Goal: Information Seeking & Learning: Learn about a topic

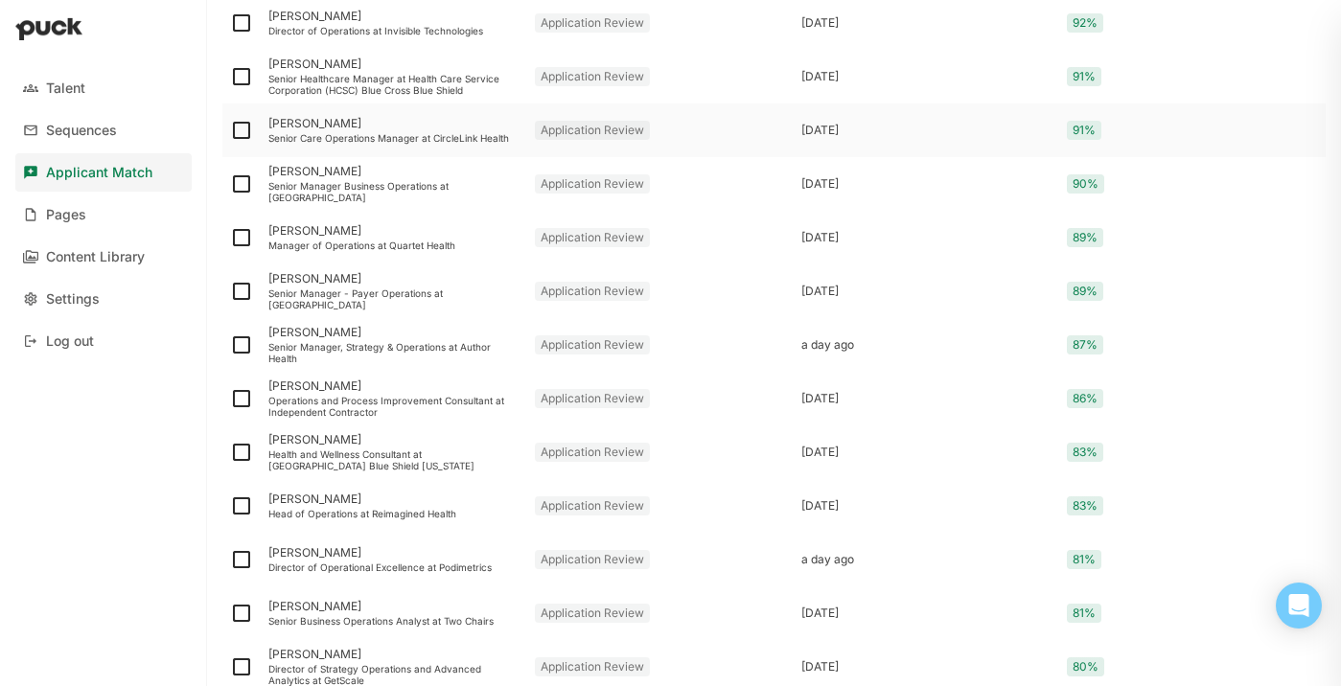
scroll to position [498, 0]
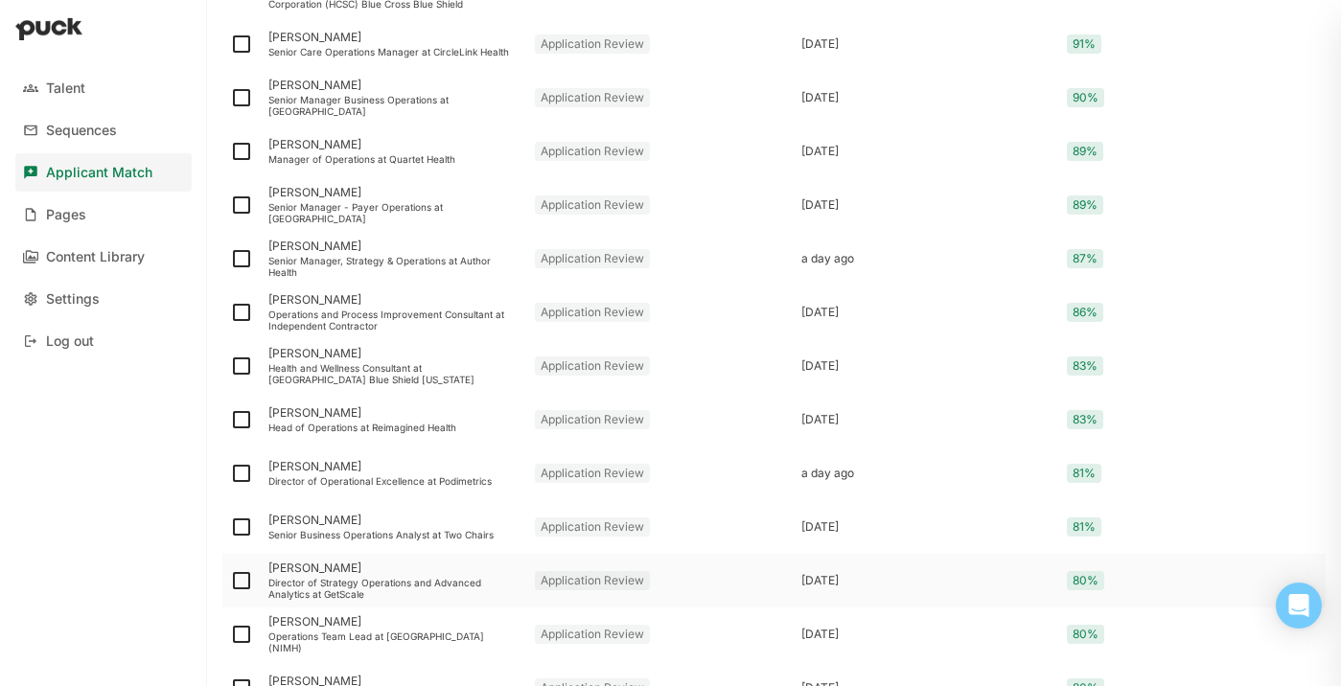
click at [322, 588] on div "Director of Strategy Operations and Advanced Analytics at GetScale" at bounding box center [393, 588] width 251 height 23
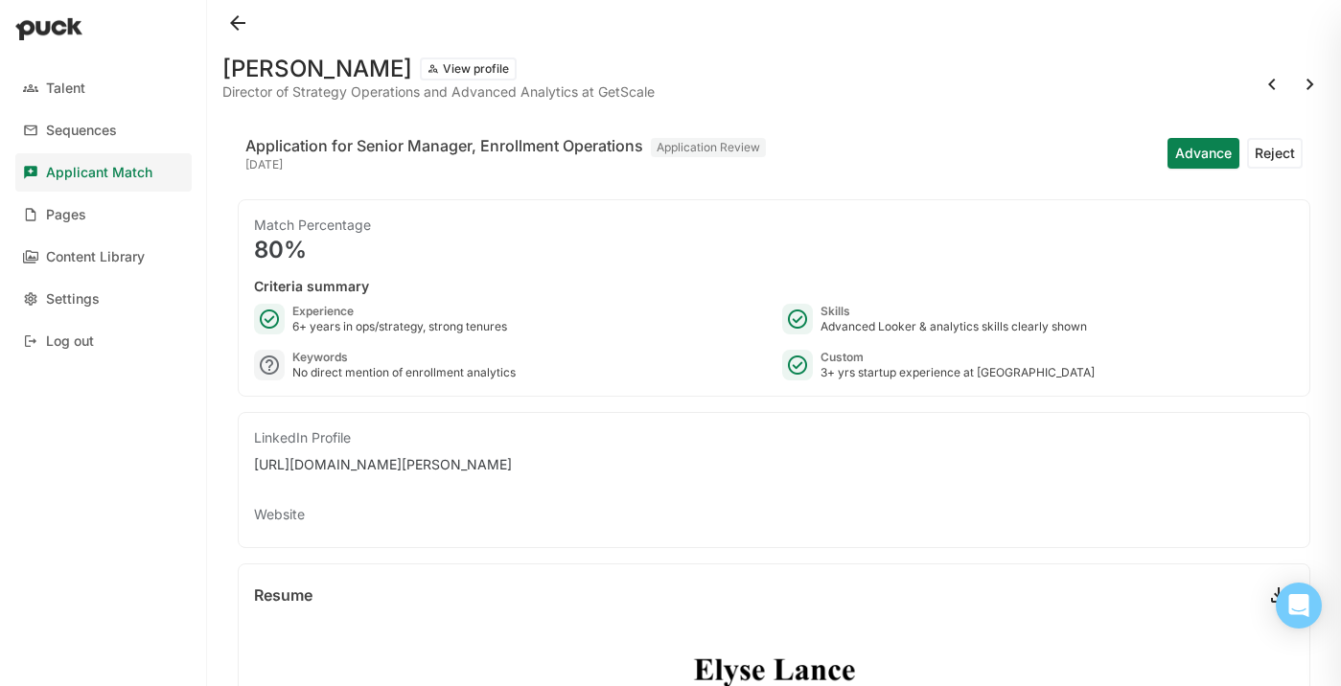
click at [240, 20] on button at bounding box center [237, 23] width 31 height 31
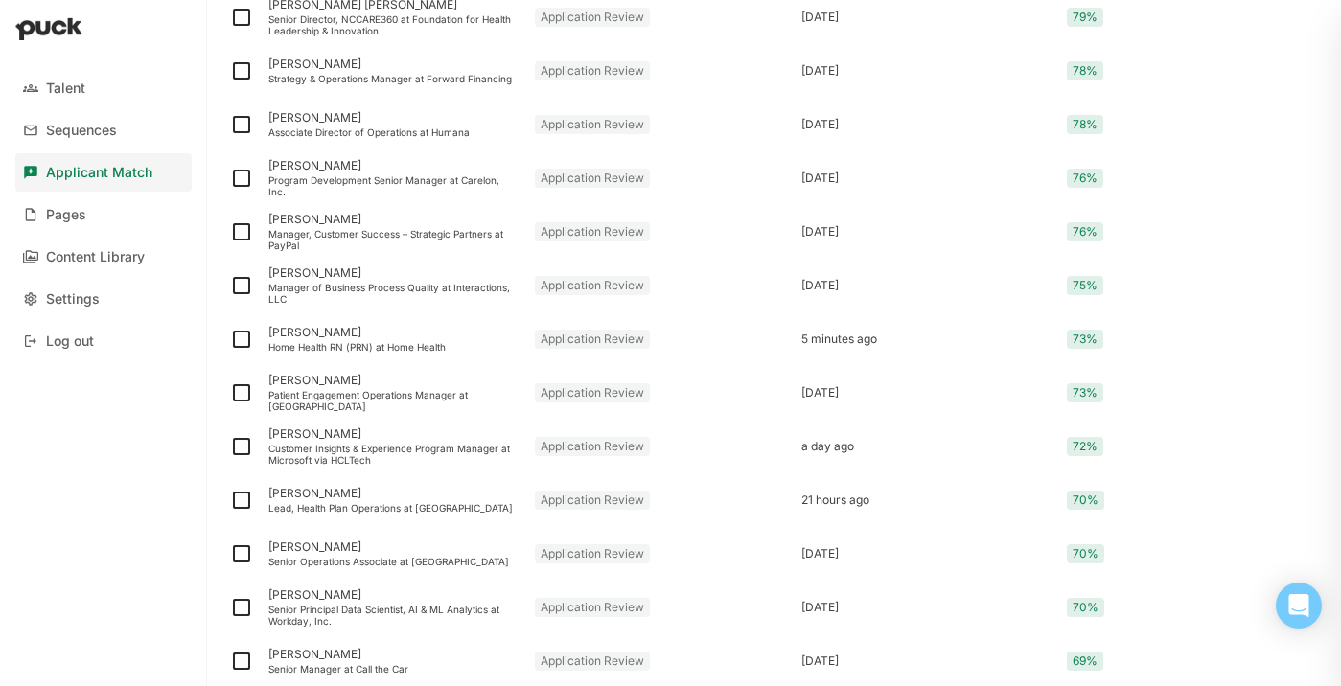
scroll to position [1227, 0]
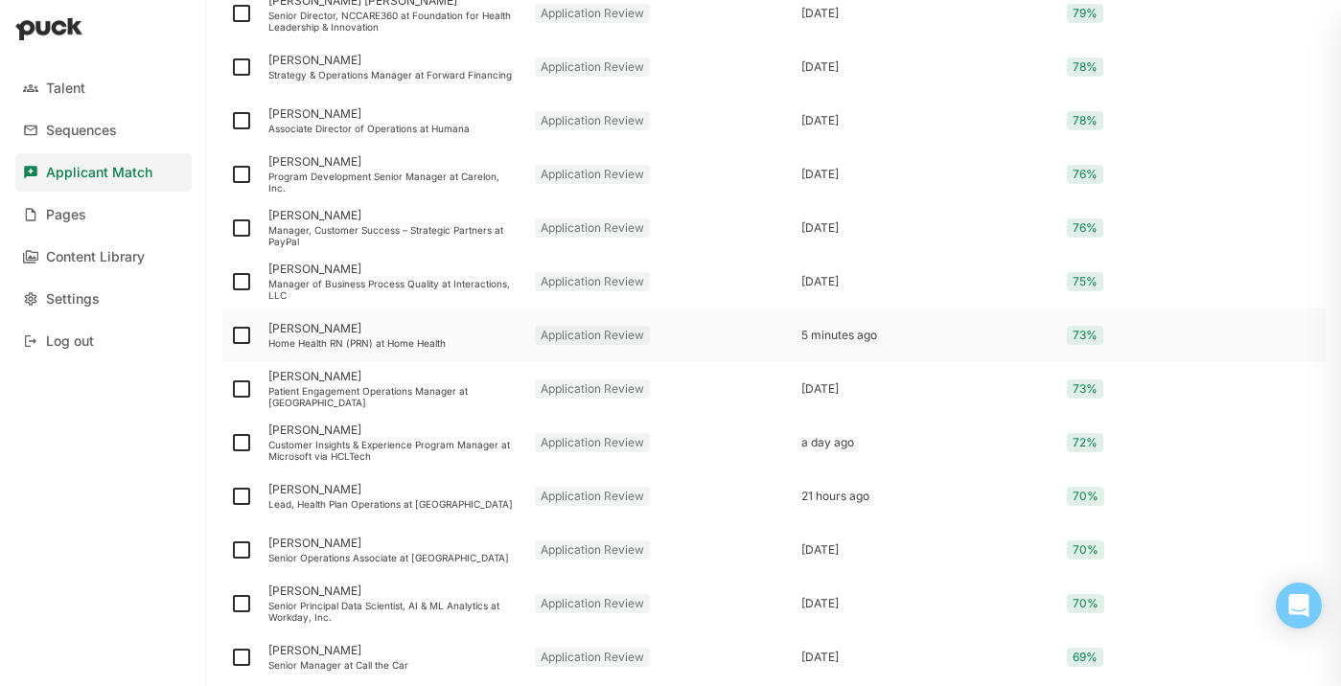
click at [411, 344] on div "Home Health RN (PRN) at Home Health" at bounding box center [393, 343] width 251 height 12
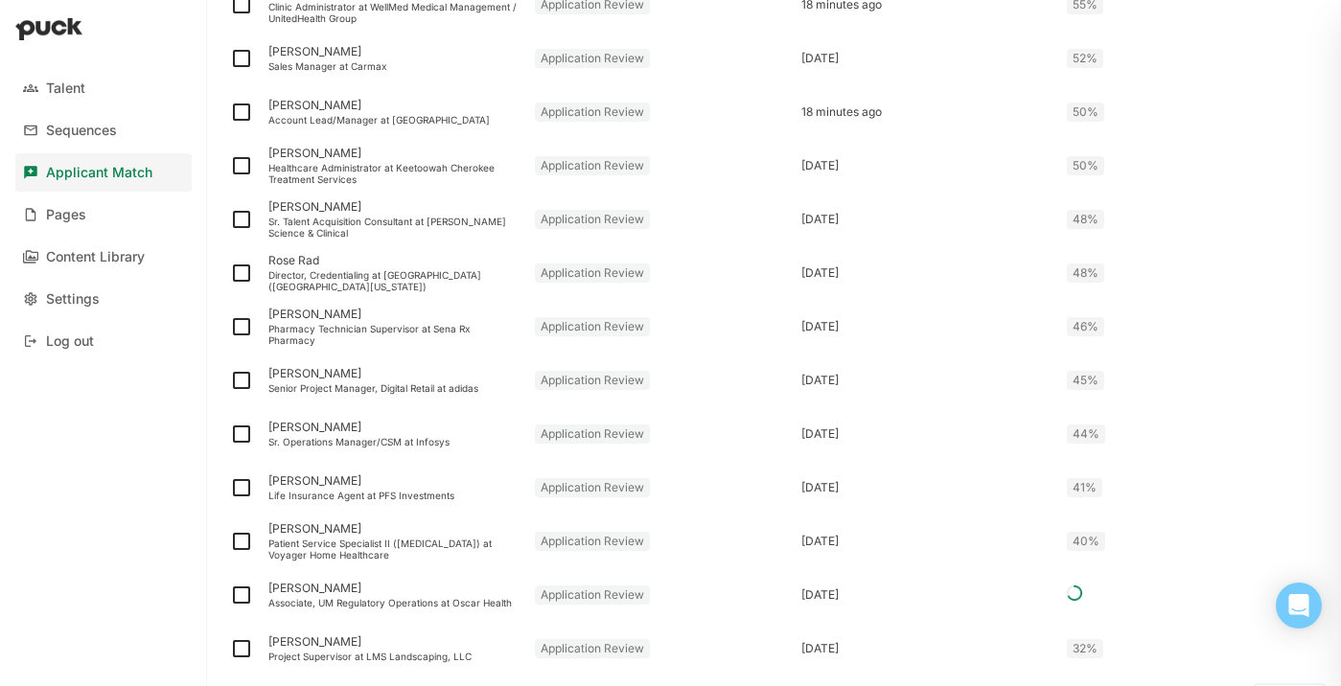
scroll to position [2476, 0]
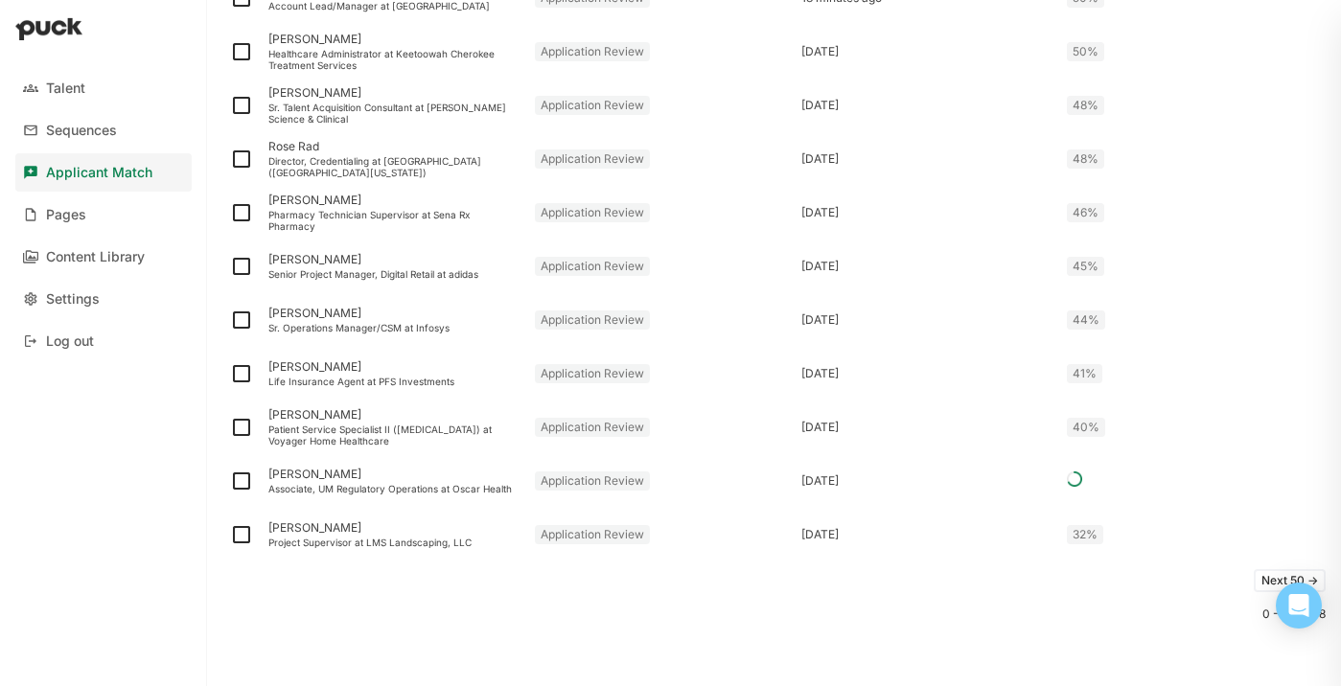
click at [1262, 578] on button "Next 50 ->" at bounding box center [1290, 580] width 72 height 23
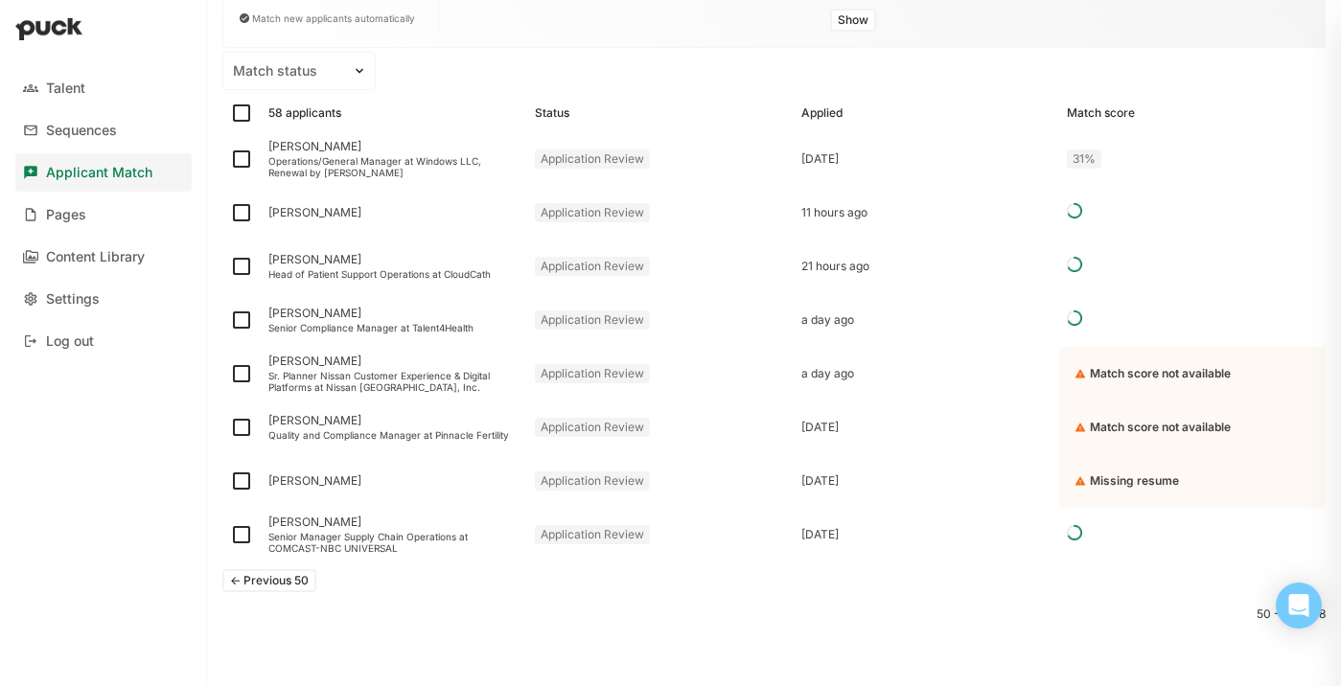
scroll to position [222, 0]
click at [302, 580] on button "<- Previous 50" at bounding box center [269, 580] width 94 height 23
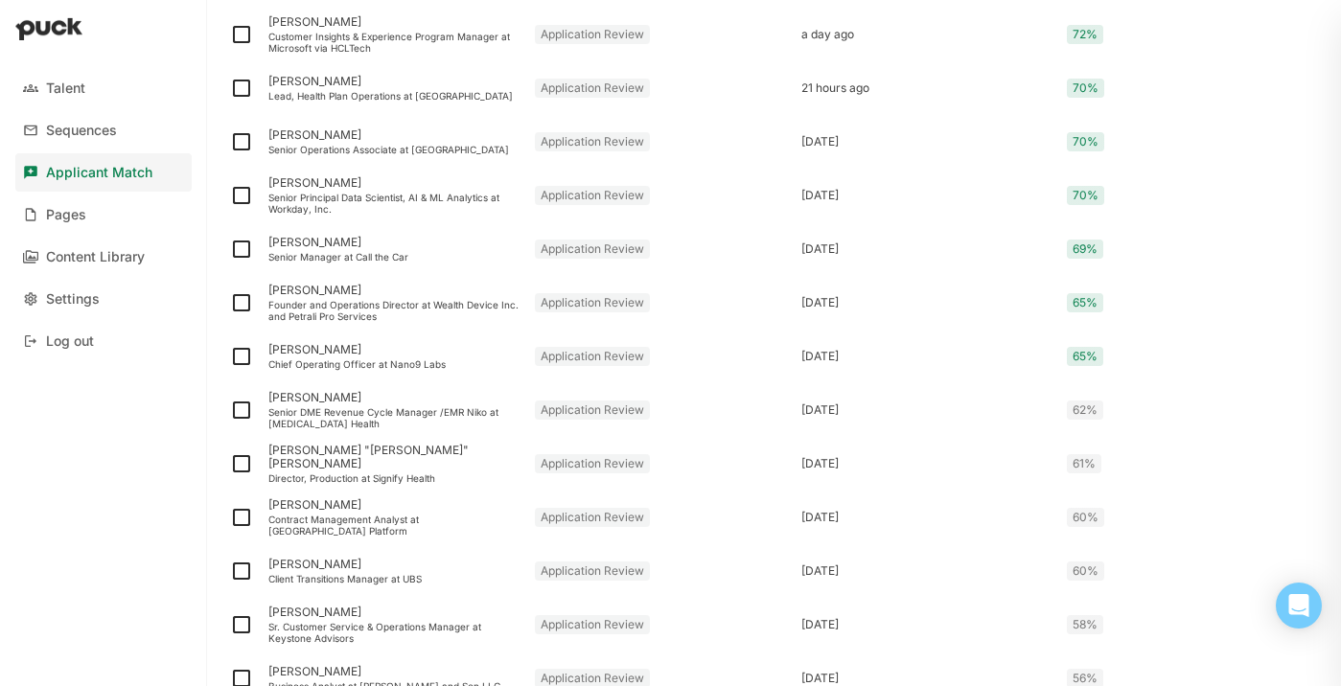
scroll to position [2476, 0]
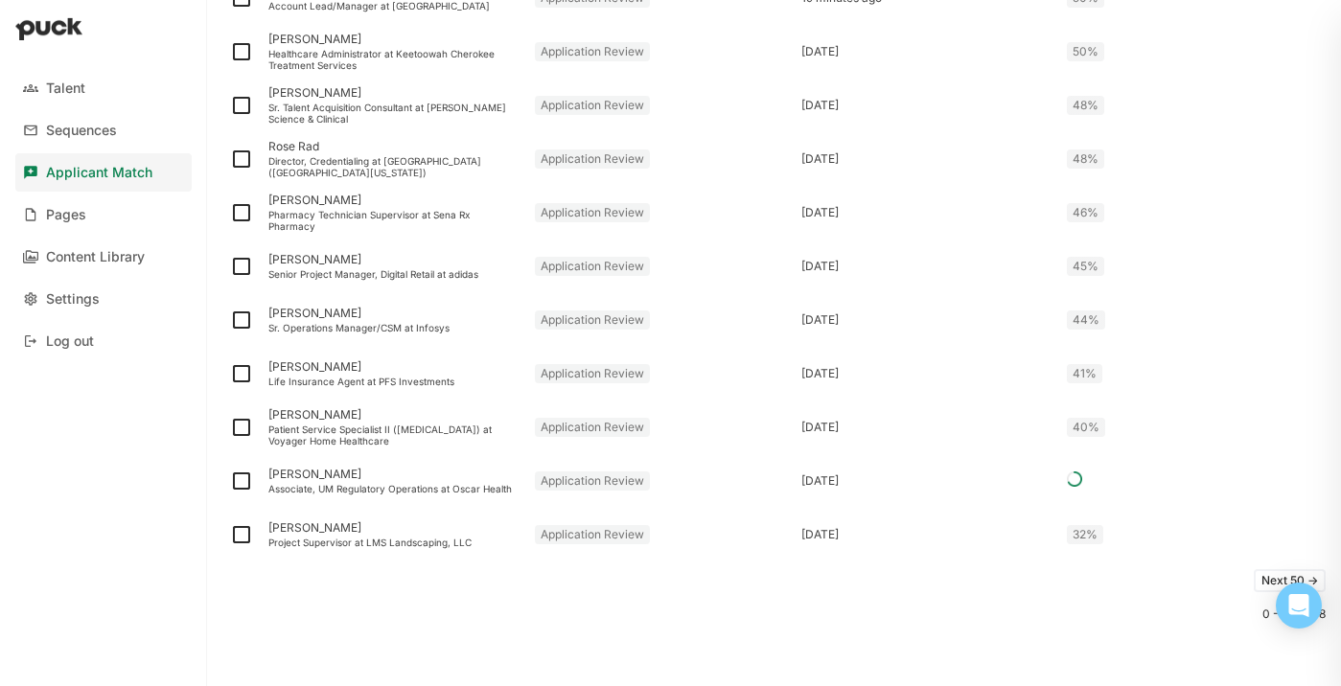
click at [1265, 581] on button "Next 50 ->" at bounding box center [1290, 580] width 72 height 23
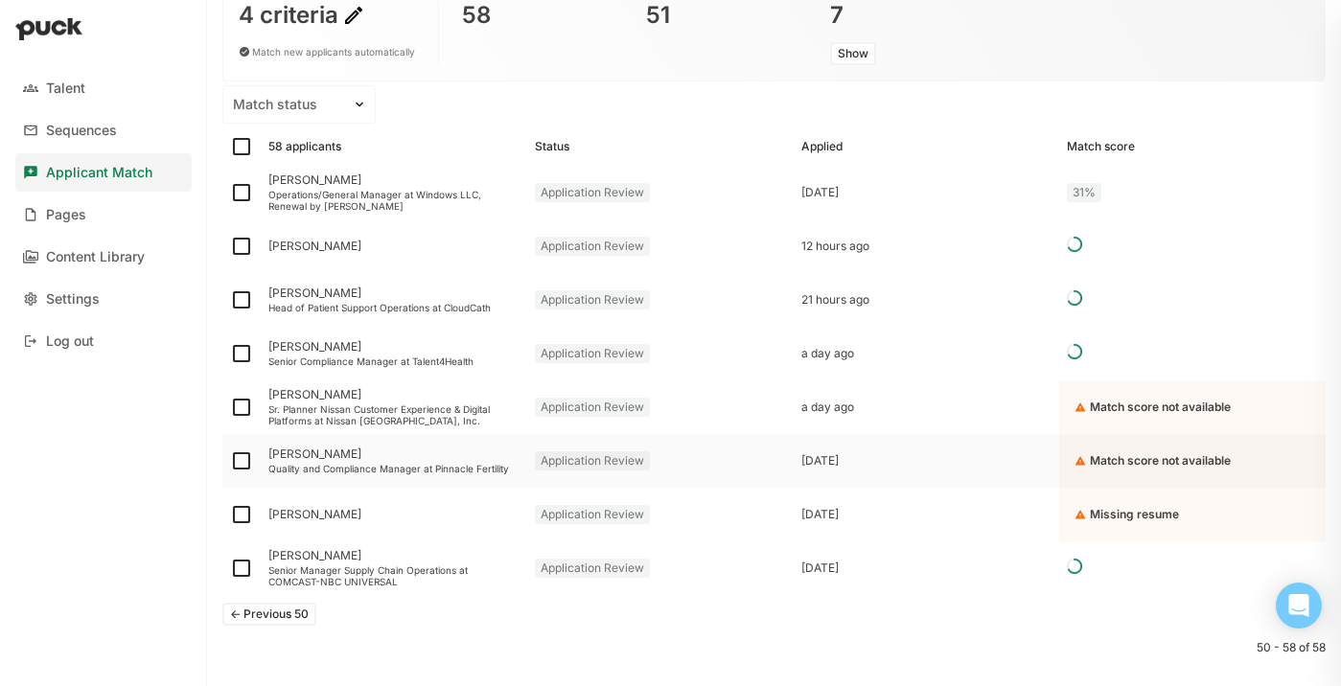
scroll to position [190, 0]
click at [312, 609] on button "<- Previous 50" at bounding box center [269, 613] width 94 height 23
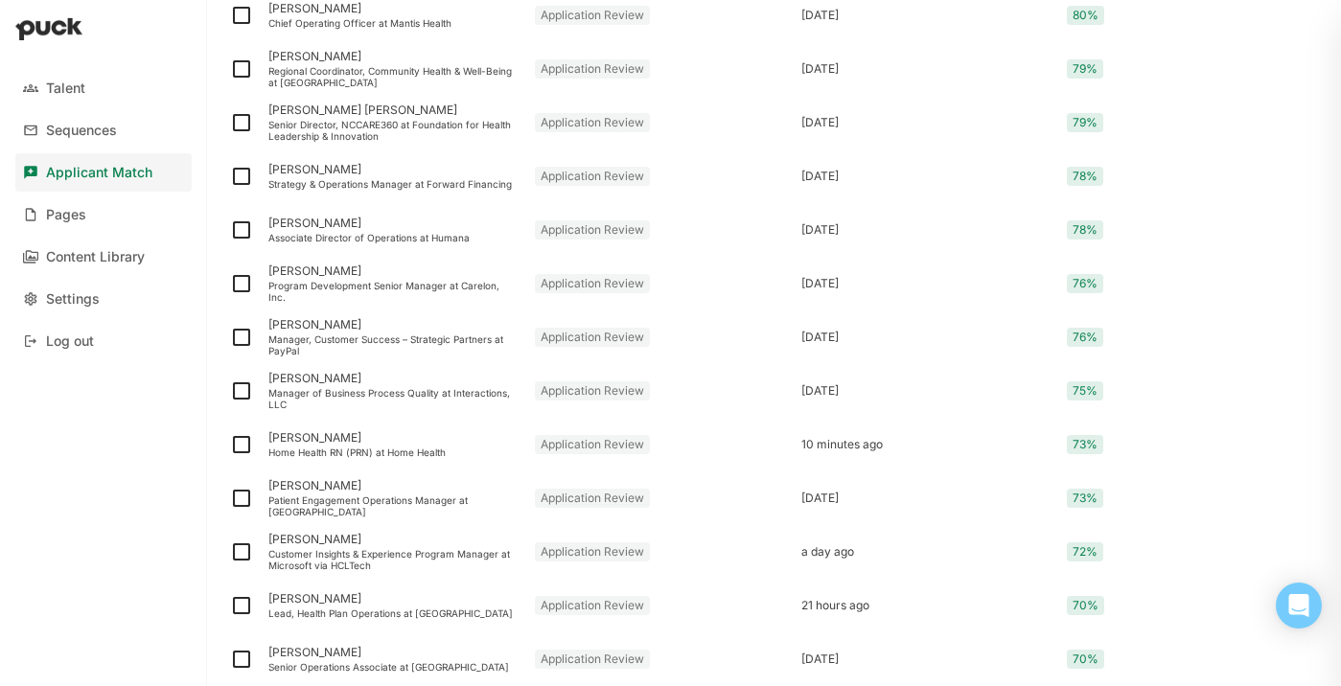
scroll to position [0, 0]
